Goal: Task Accomplishment & Management: Manage account settings

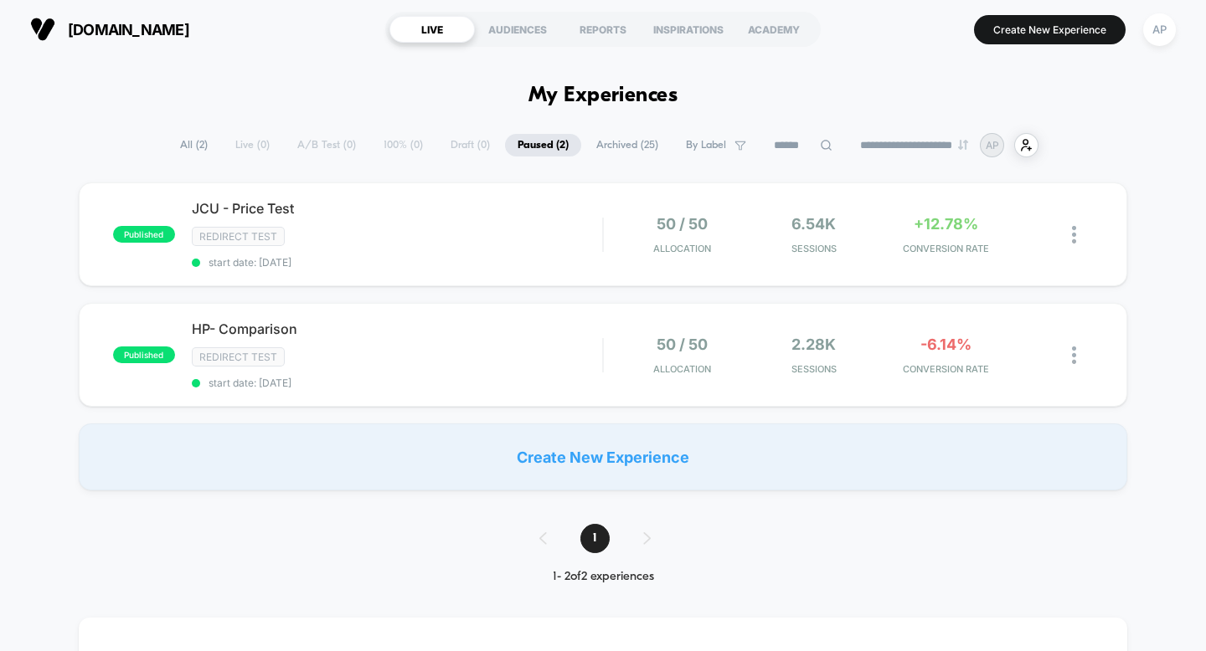
click at [1072, 236] on img at bounding box center [1074, 235] width 4 height 18
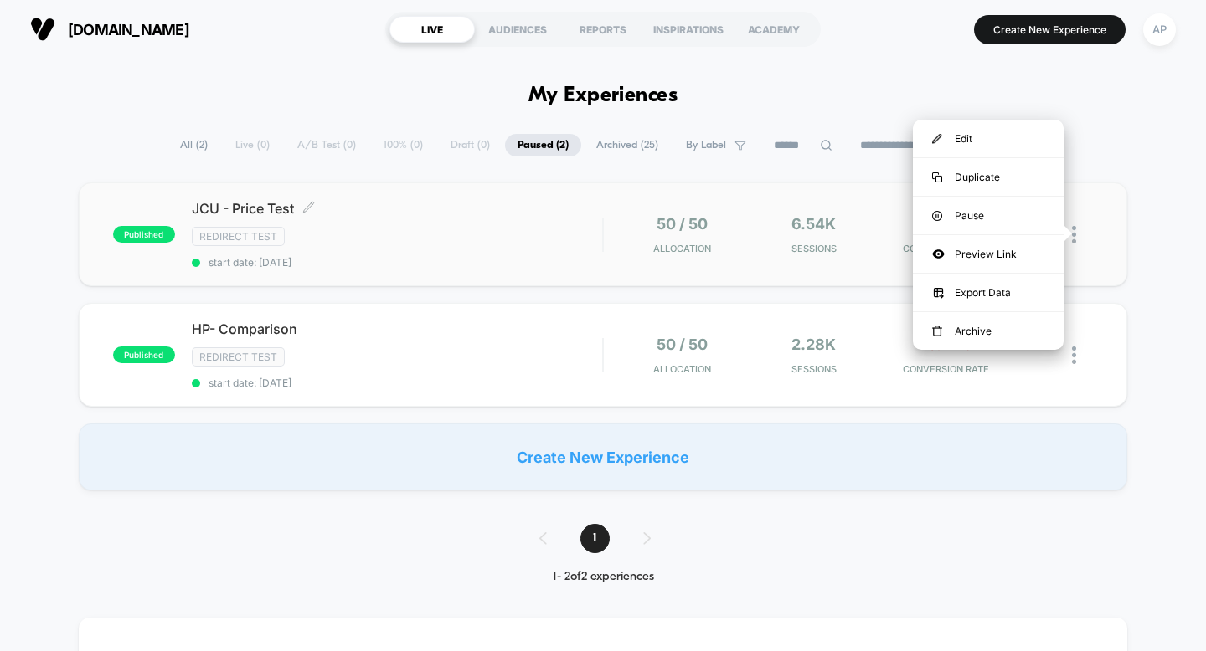
click at [286, 210] on span "JCU - Price Test Click to edit experience details" at bounding box center [397, 208] width 411 height 17
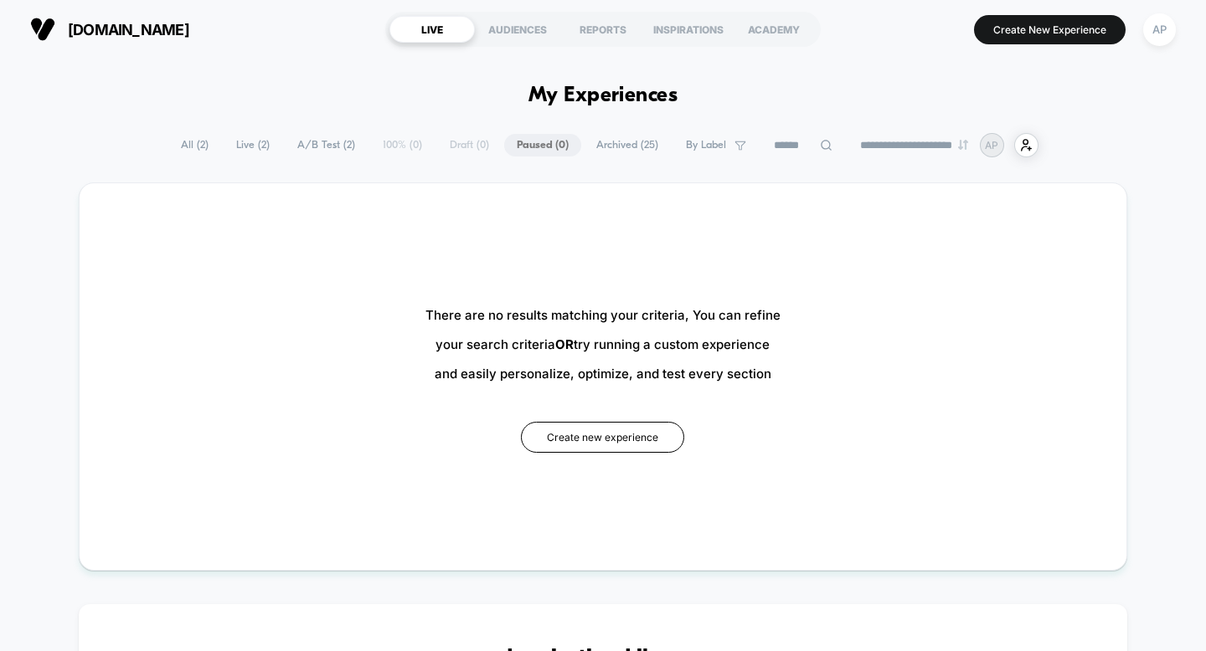
click at [184, 136] on span "All ( 2 )" at bounding box center [194, 145] width 53 height 23
click at [184, 137] on span "All ( 2 )" at bounding box center [194, 145] width 53 height 23
click at [184, 138] on span "All ( 2 )" at bounding box center [194, 145] width 53 height 23
click at [188, 148] on span "All ( 2 )" at bounding box center [194, 145] width 53 height 23
click at [156, 28] on span "[DOMAIN_NAME]" at bounding box center [128, 30] width 121 height 18
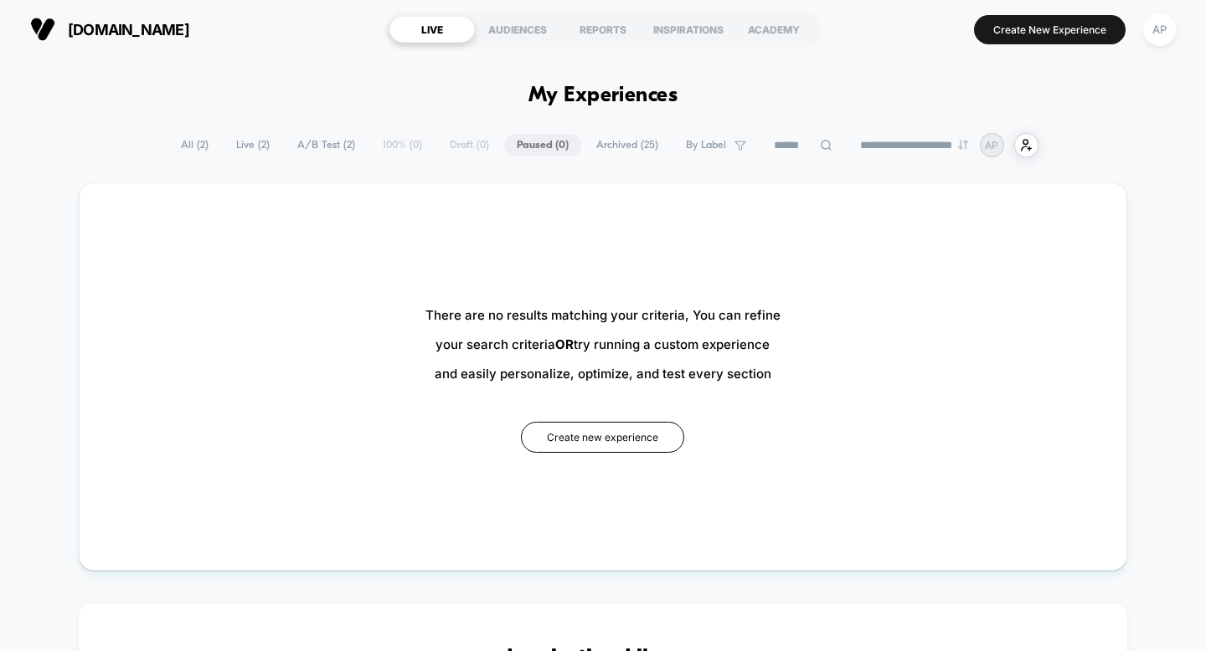
click at [180, 146] on span "All ( 2 )" at bounding box center [194, 145] width 53 height 23
click at [178, 141] on span "All ( 2 )" at bounding box center [194, 145] width 53 height 23
click at [254, 140] on span "Live ( 2 )" at bounding box center [253, 145] width 59 height 23
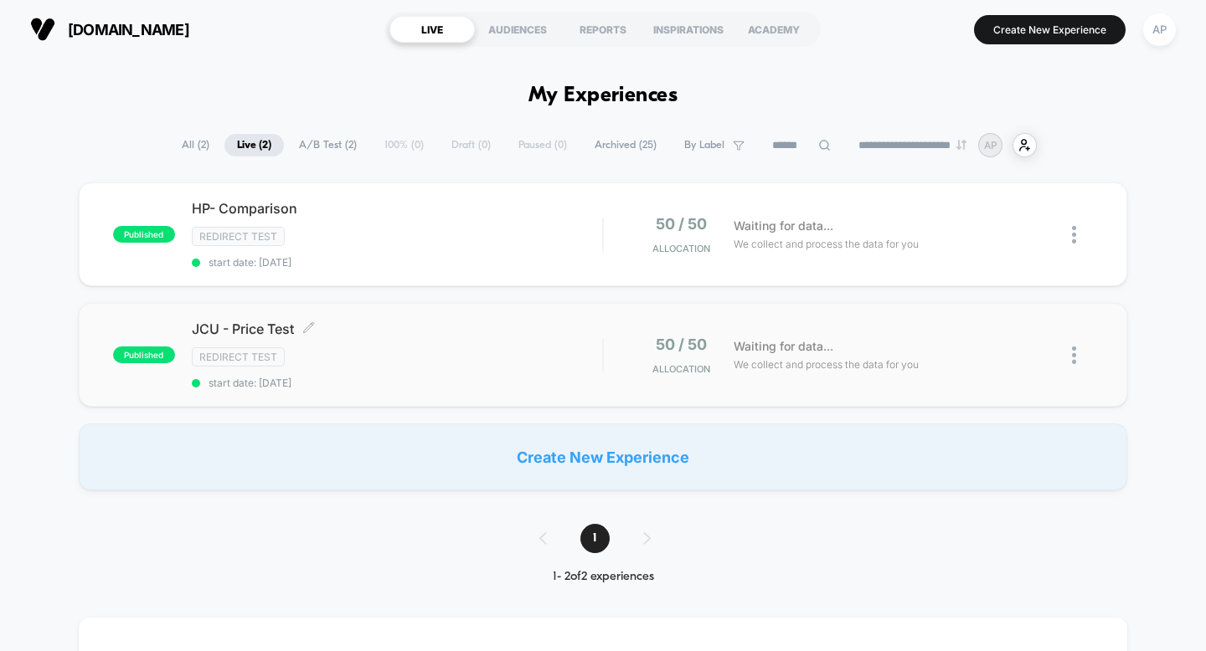
click at [389, 344] on div "JCU - Price Test Click to edit experience details Click to edit experience deta…" at bounding box center [397, 355] width 411 height 69
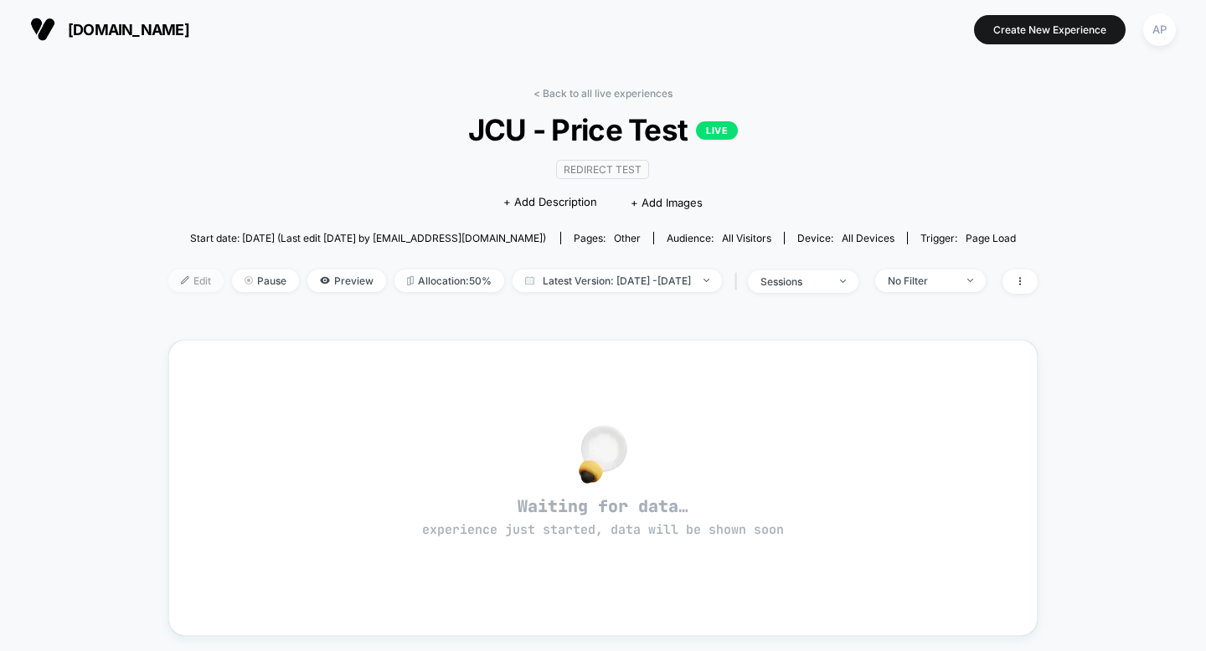
click at [177, 275] on span "Edit" at bounding box center [195, 281] width 55 height 23
click at [38, 44] on section "[DOMAIN_NAME]" at bounding box center [213, 29] width 377 height 42
click at [39, 25] on img at bounding box center [42, 29] width 25 height 25
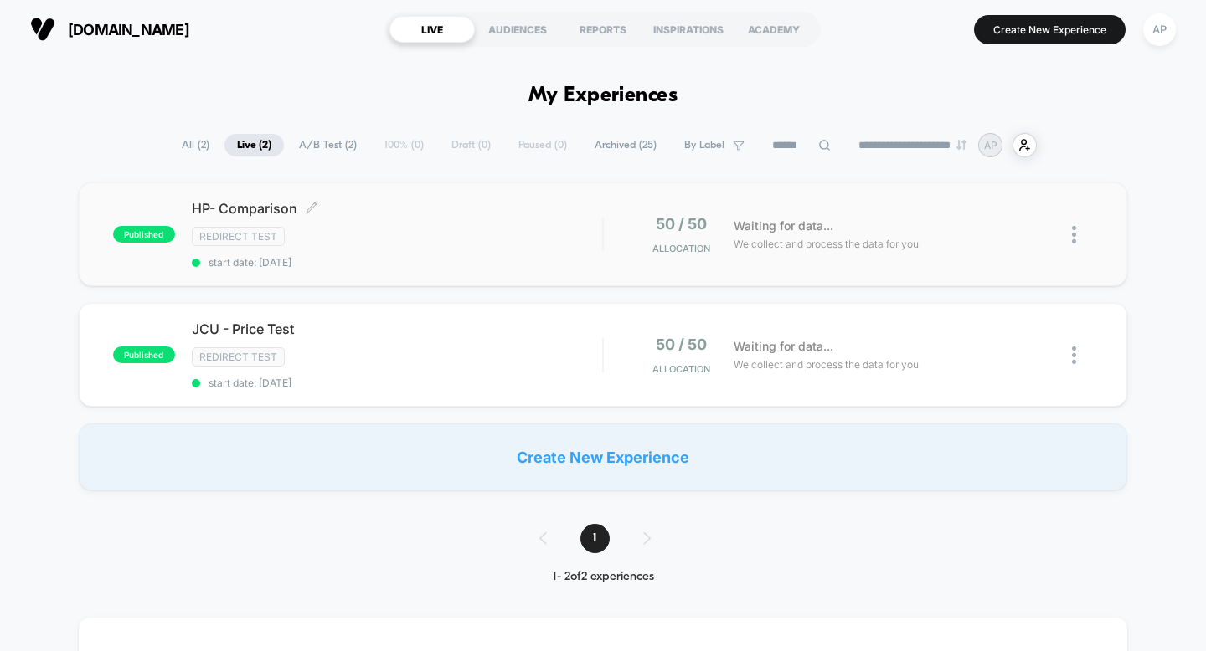
click at [557, 237] on div "Redirect Test" at bounding box center [397, 236] width 411 height 19
click at [1073, 234] on img at bounding box center [1074, 235] width 4 height 18
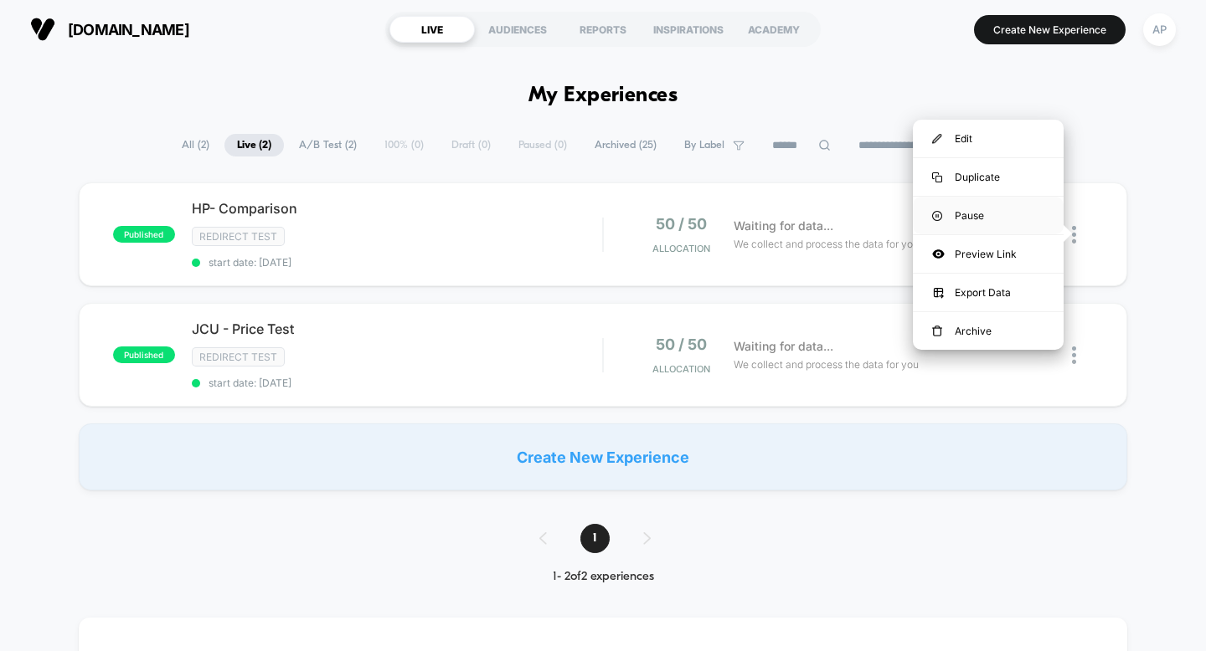
click at [986, 213] on div "Pause" at bounding box center [988, 216] width 151 height 38
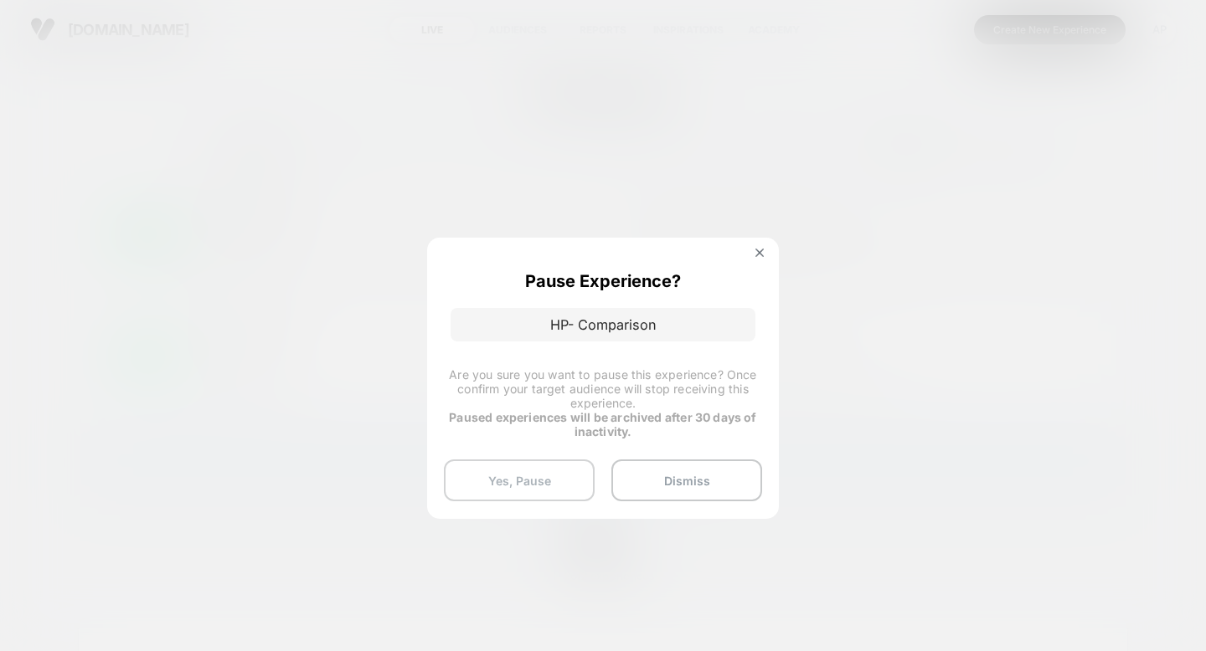
click at [533, 483] on button "Yes, Pause" at bounding box center [519, 481] width 151 height 42
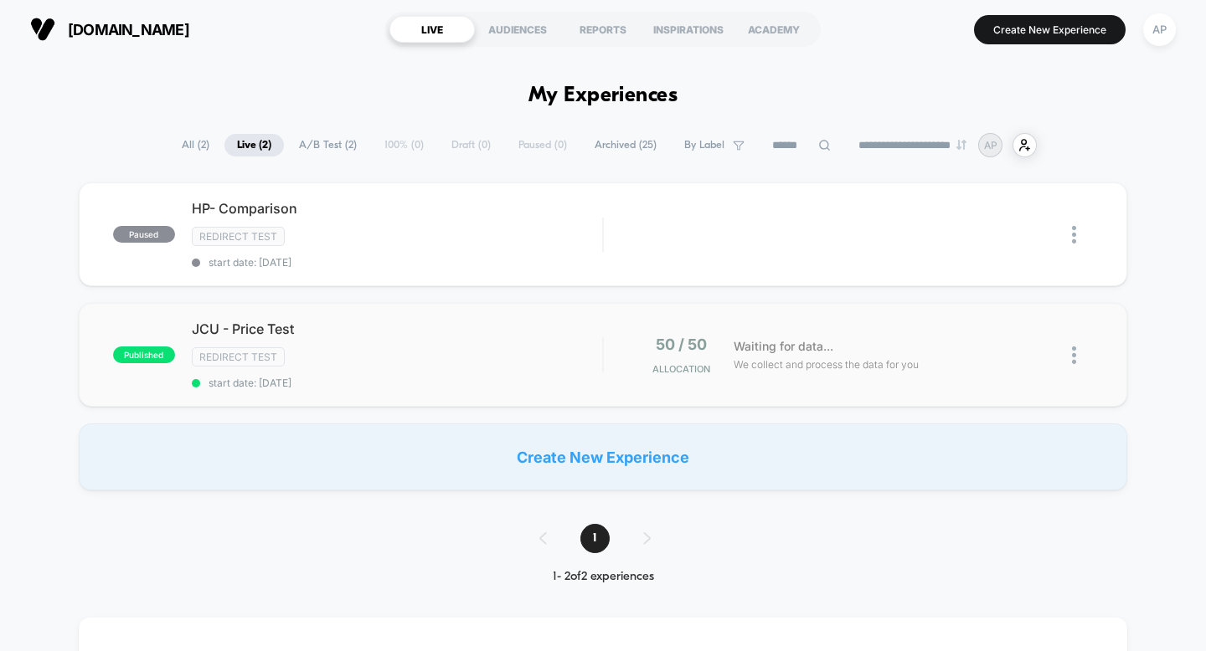
click at [1075, 357] on img at bounding box center [1074, 356] width 4 height 18
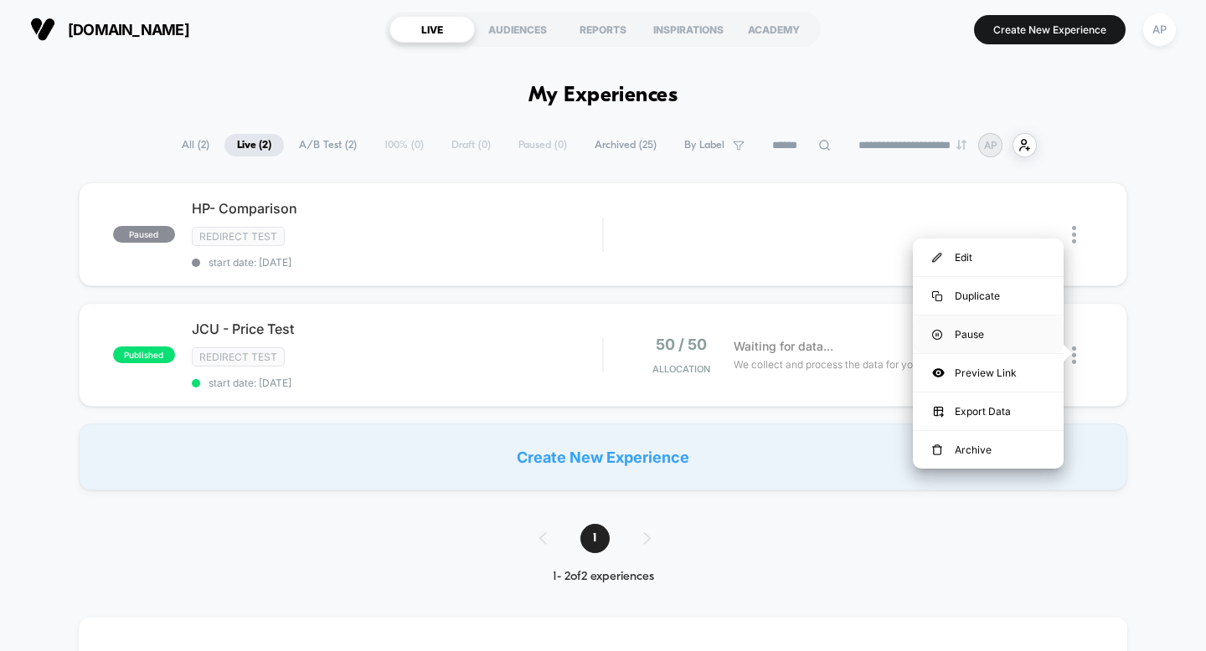
click at [985, 320] on div "Pause" at bounding box center [988, 335] width 151 height 38
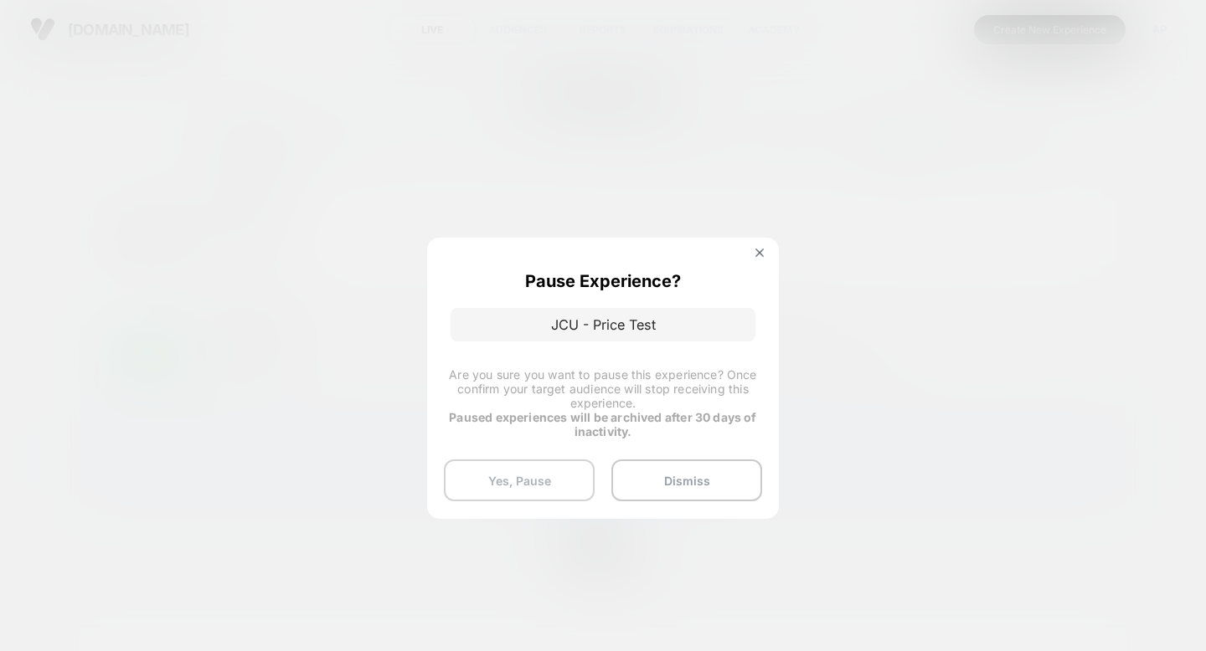
click at [512, 486] on button "Yes, Pause" at bounding box center [519, 481] width 151 height 42
